Goal: Find specific page/section: Find specific page/section

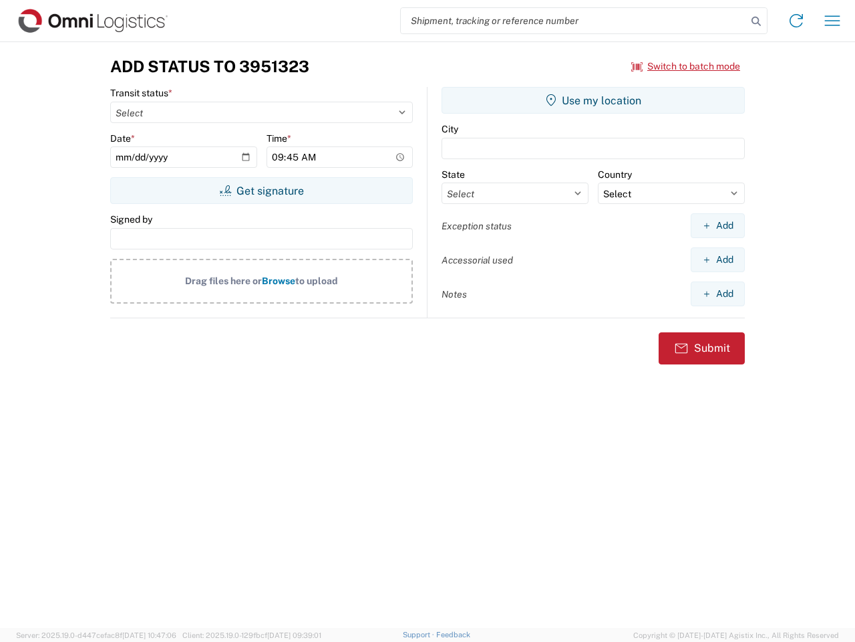
click at [574, 21] on input "search" at bounding box center [574, 20] width 346 height 25
click at [757, 21] on icon at bounding box center [756, 21] width 19 height 19
click at [797, 21] on icon at bounding box center [796, 20] width 21 height 21
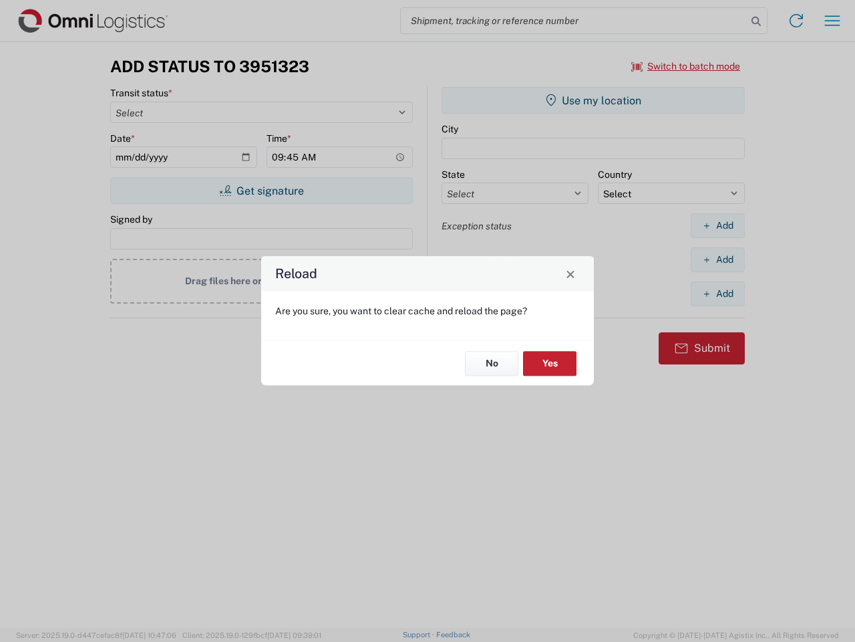
click at [833, 21] on div "Reload Are you sure, you want to clear cache and reload the page? No Yes" at bounding box center [427, 321] width 855 height 642
click at [686, 66] on div "Reload Are you sure, you want to clear cache and reload the page? No Yes" at bounding box center [427, 321] width 855 height 642
click at [261, 190] on div "Reload Are you sure, you want to clear cache and reload the page? No Yes" at bounding box center [427, 321] width 855 height 642
click at [593, 100] on div "Reload Are you sure, you want to clear cache and reload the page? No Yes" at bounding box center [427, 321] width 855 height 642
click at [718, 225] on div "Reload Are you sure, you want to clear cache and reload the page? No Yes" at bounding box center [427, 321] width 855 height 642
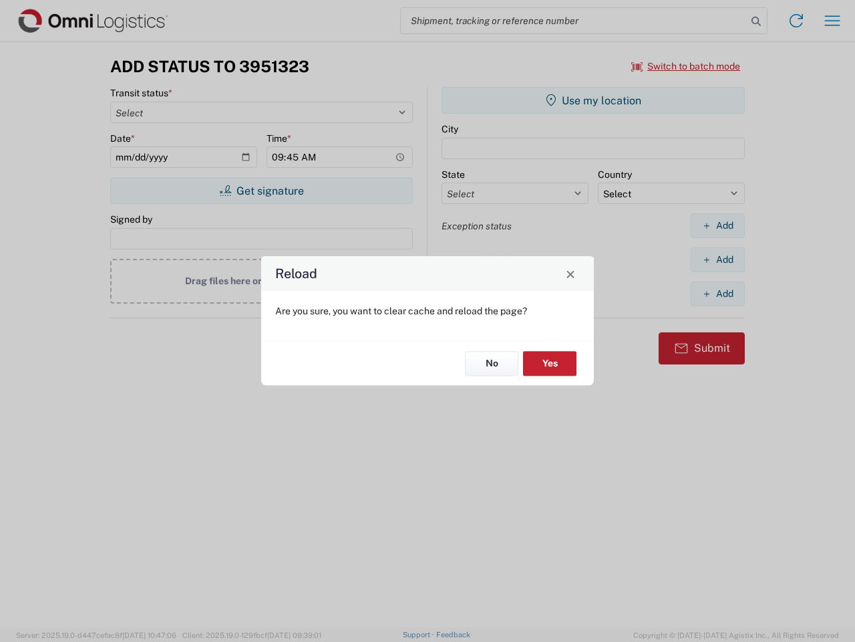
click at [718, 259] on div "Reload Are you sure, you want to clear cache and reload the page? No Yes" at bounding box center [427, 321] width 855 height 642
click at [718, 293] on div "Reload Are you sure, you want to clear cache and reload the page? No Yes" at bounding box center [427, 321] width 855 height 642
